Goal: Task Accomplishment & Management: Manage account settings

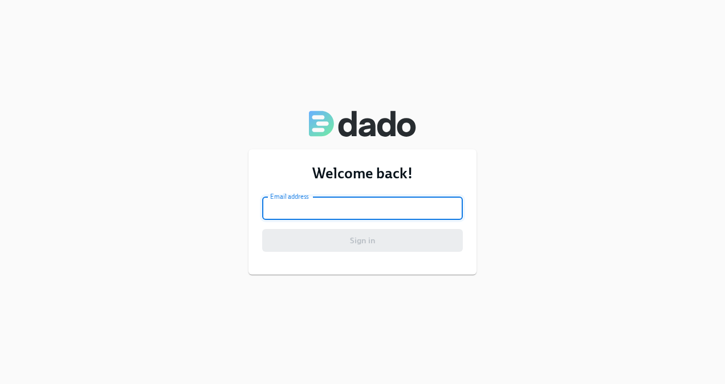
click at [365, 209] on input "email" at bounding box center [362, 208] width 201 height 23
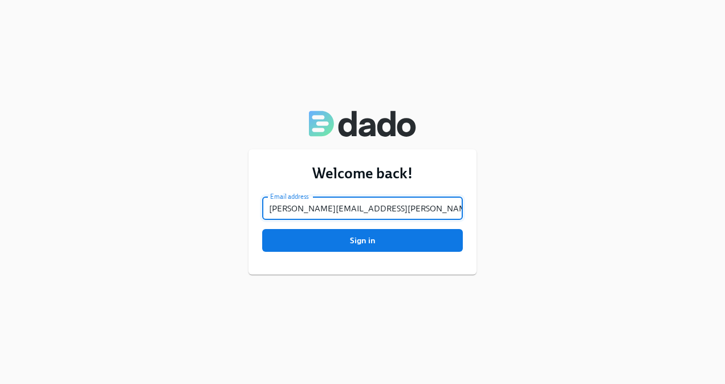
type input "[PERSON_NAME][EMAIL_ADDRESS][PERSON_NAME][DOMAIN_NAME]"
click at [262, 229] on button "Sign in" at bounding box center [362, 240] width 201 height 23
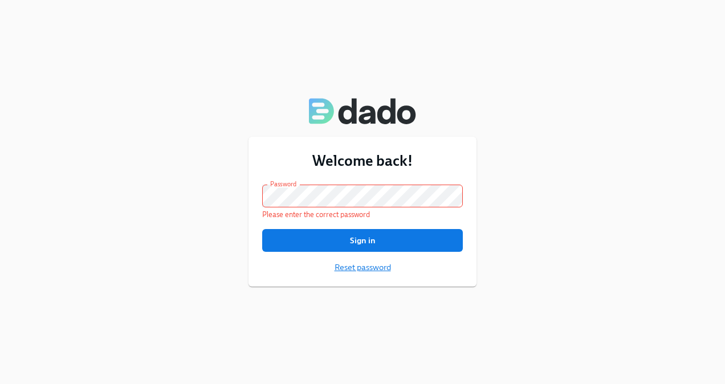
click at [357, 270] on span "Reset password" at bounding box center [363, 267] width 56 height 11
click at [350, 264] on span "Reset password" at bounding box center [363, 267] width 56 height 11
